Goal: Transaction & Acquisition: Purchase product/service

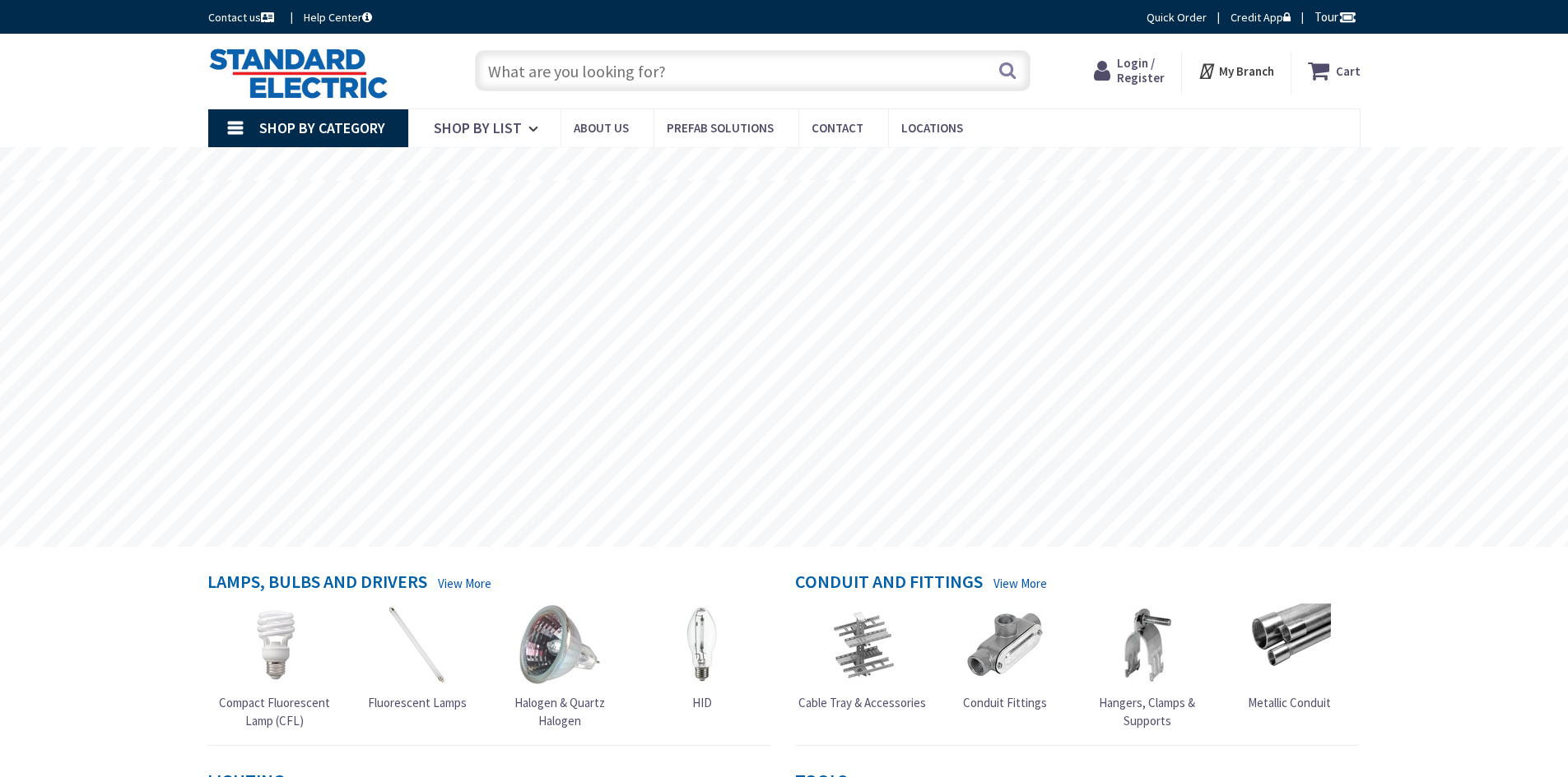
type input "[GEOGRAPHIC_DATA], [GEOGRAPHIC_DATA]"
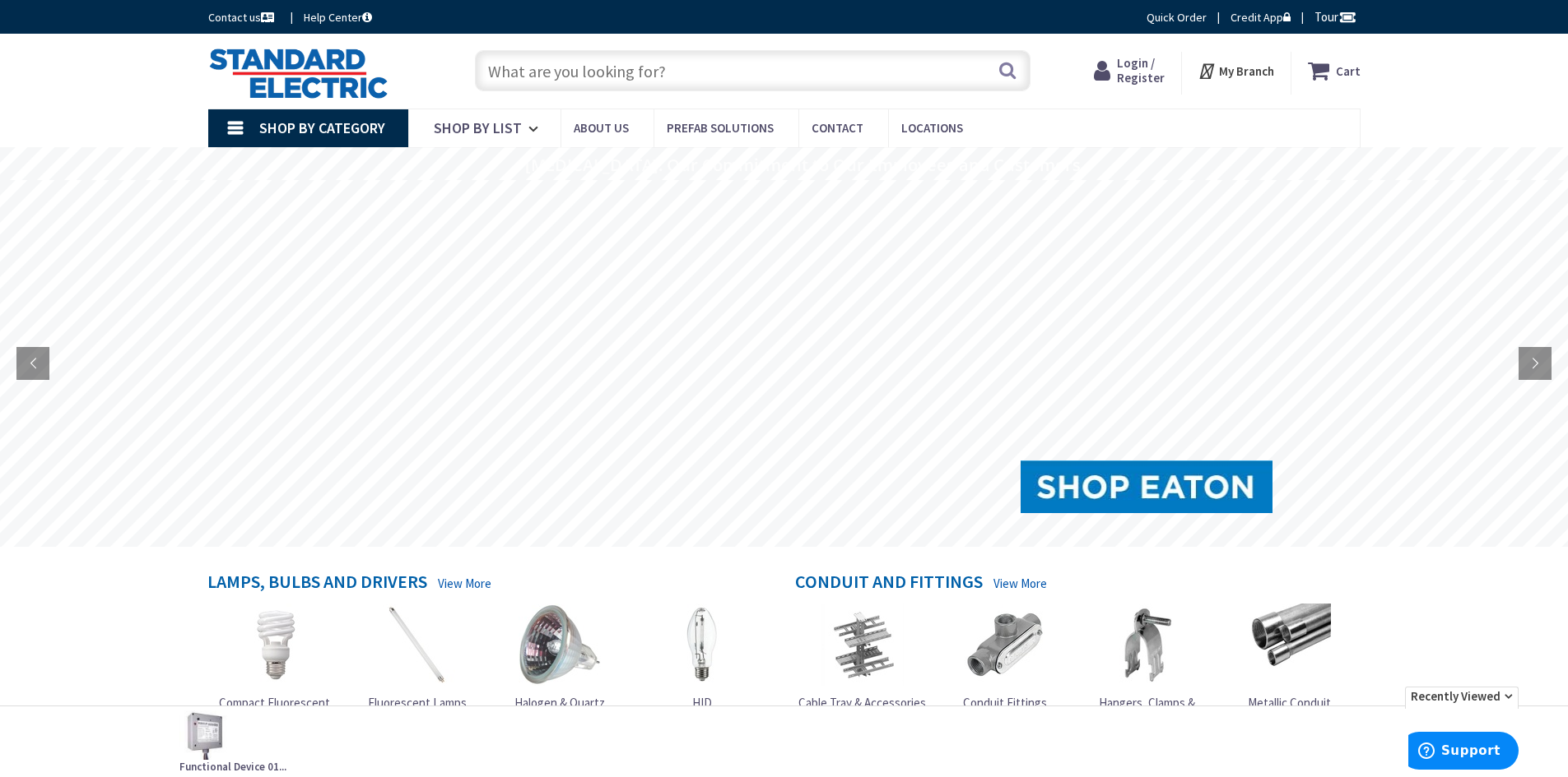
click at [567, 70] on input "text" at bounding box center [753, 71] width 556 height 41
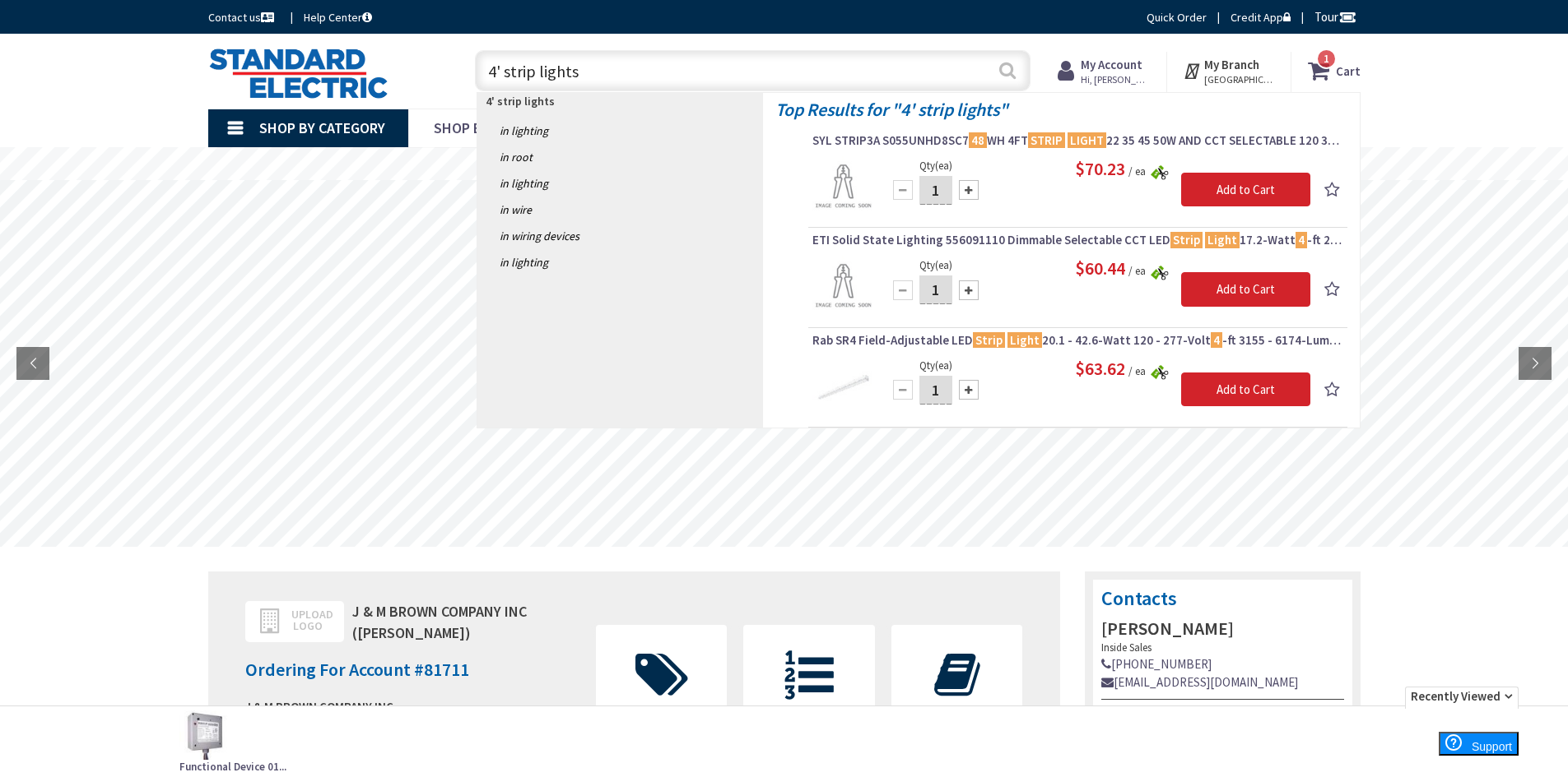
type input "4' strip lights"
click at [1009, 71] on button "Search" at bounding box center [1008, 71] width 21 height 37
